Goal: Task Accomplishment & Management: Use online tool/utility

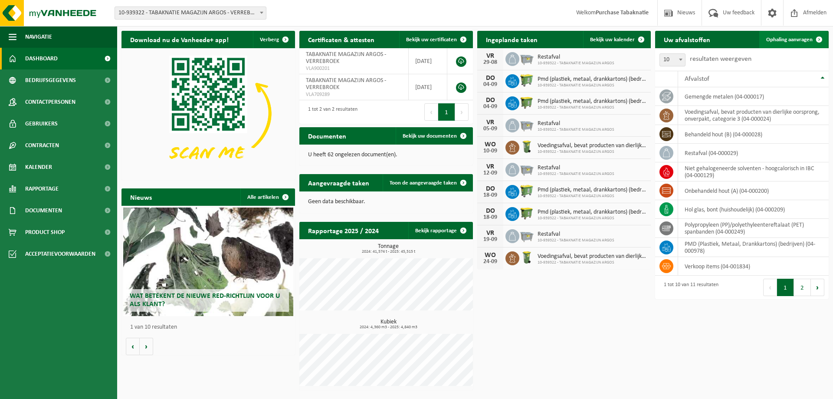
click at [789, 38] on span "Ophaling aanvragen" at bounding box center [789, 40] width 46 height 6
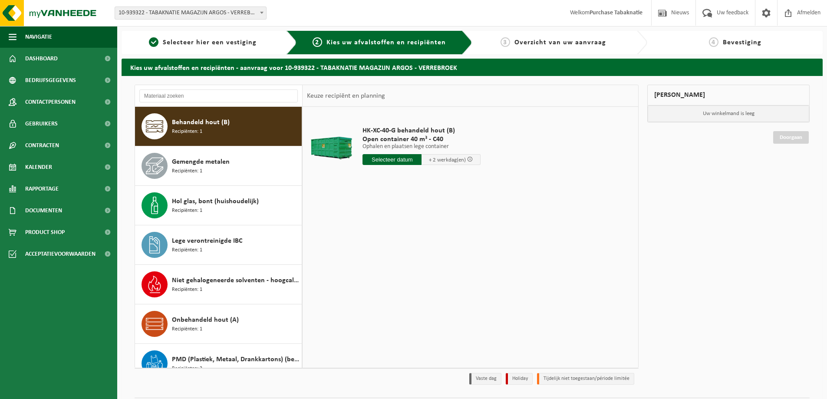
click at [223, 13] on span "10-939322 - TABAKNATIE MAGAZIJN ARGOS - VERREBROEK" at bounding box center [190, 13] width 151 height 12
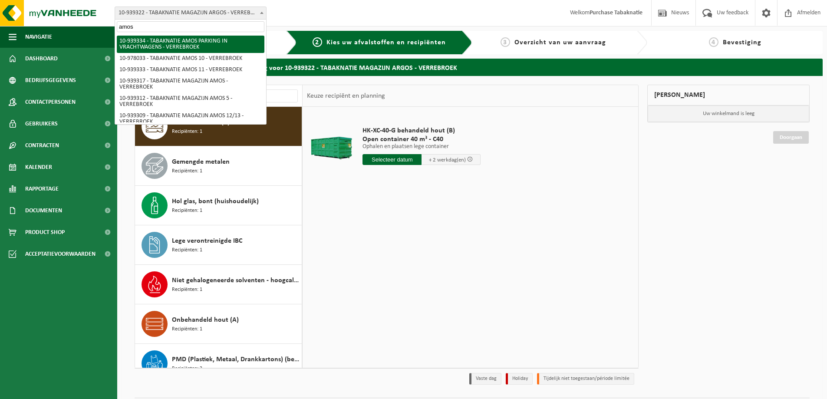
type input "amos 8"
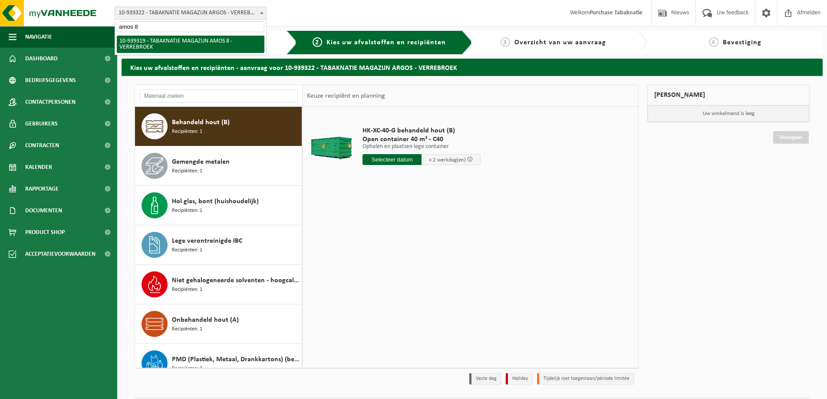
select select "138346"
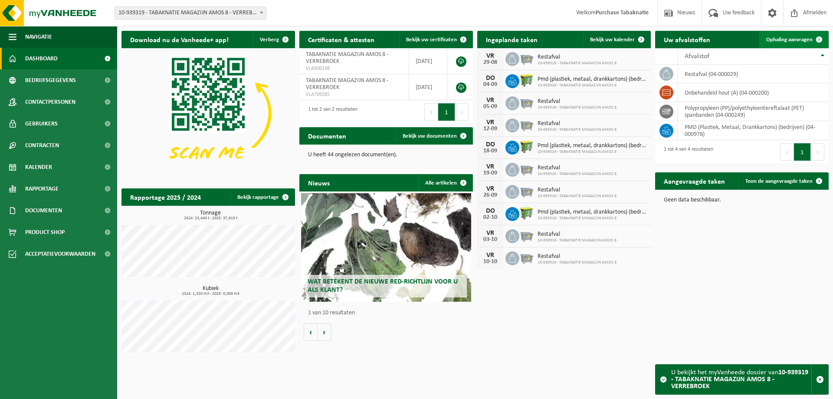
click at [803, 34] on link "Ophaling aanvragen" at bounding box center [793, 39] width 69 height 17
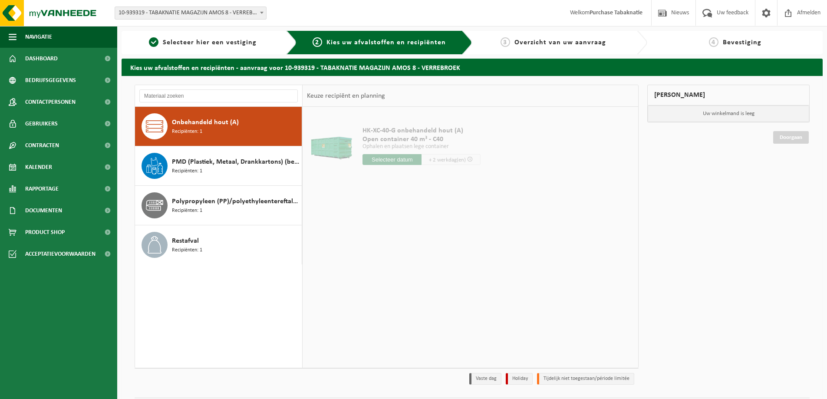
click at [227, 126] on span "Onbehandeld hout (A)" at bounding box center [205, 122] width 67 height 10
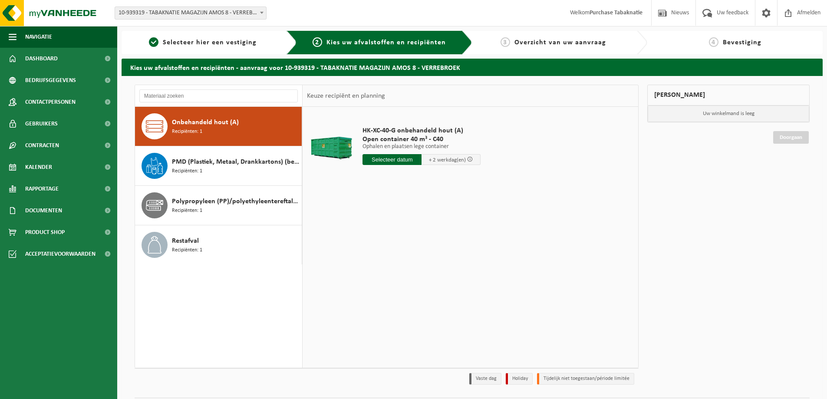
click at [399, 160] on input "text" at bounding box center [391, 159] width 59 height 11
click at [460, 180] on icon at bounding box center [461, 179] width 14 height 14
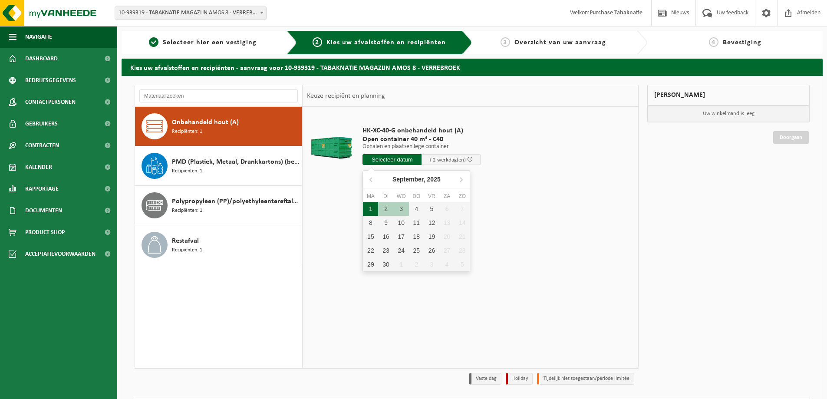
click at [371, 207] on div "1" at bounding box center [370, 209] width 15 height 14
type input "Van 2025-09-01"
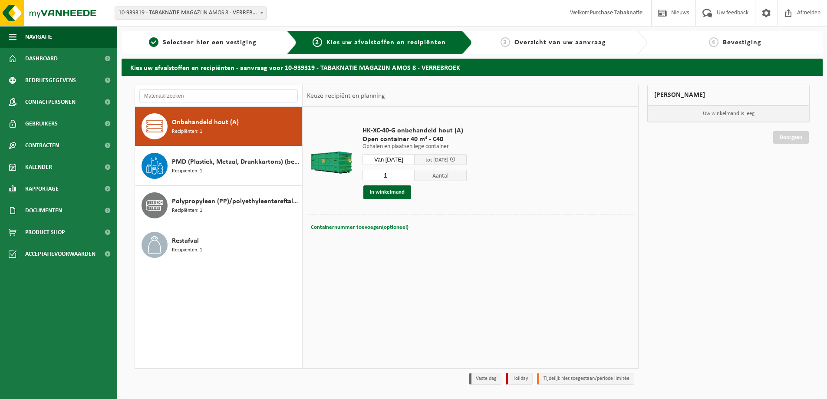
click at [335, 222] on button "Containernummer toevoegen(optioneel) Annuleren" at bounding box center [359, 227] width 99 height 12
type input "C40-586"
click at [384, 194] on button "In winkelmand" at bounding box center [387, 192] width 48 height 14
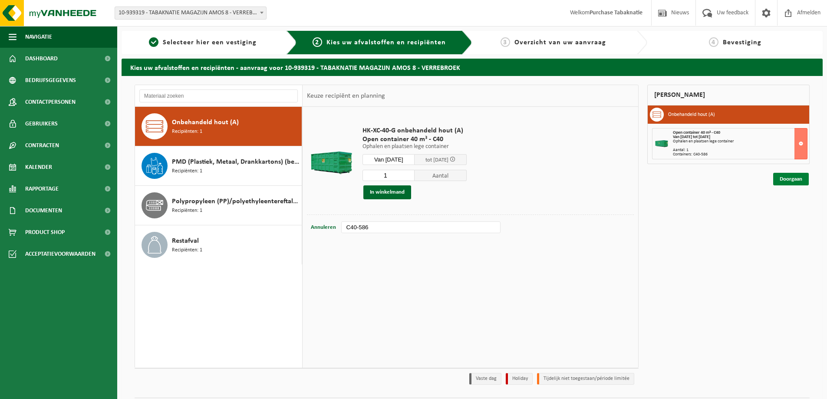
click at [791, 183] on link "Doorgaan" at bounding box center [791, 179] width 36 height 13
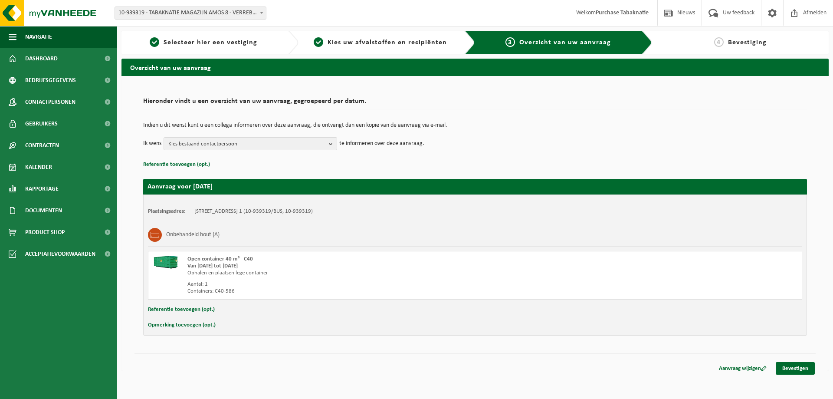
click at [191, 311] on button "Referentie toevoegen (opt.)" at bounding box center [181, 309] width 67 height 11
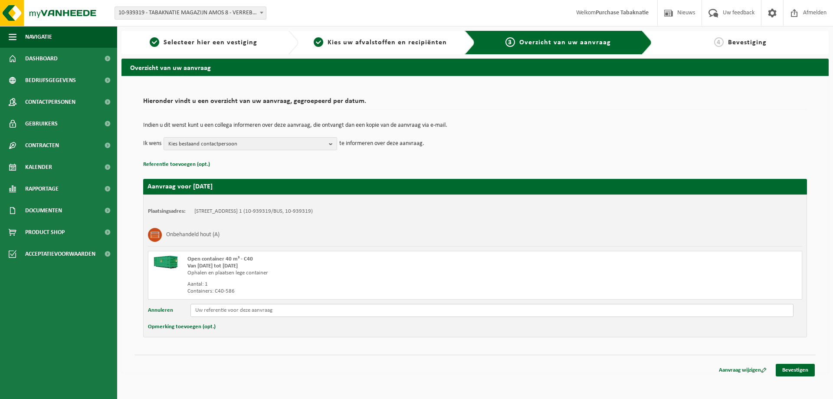
click at [198, 309] on input "text" at bounding box center [491, 310] width 603 height 13
paste input "PO 25-0001779"
type input "PO 25-0001779"
click at [791, 371] on link "Bevestigen" at bounding box center [795, 370] width 39 height 13
